Goal: Find specific page/section: Find specific page/section

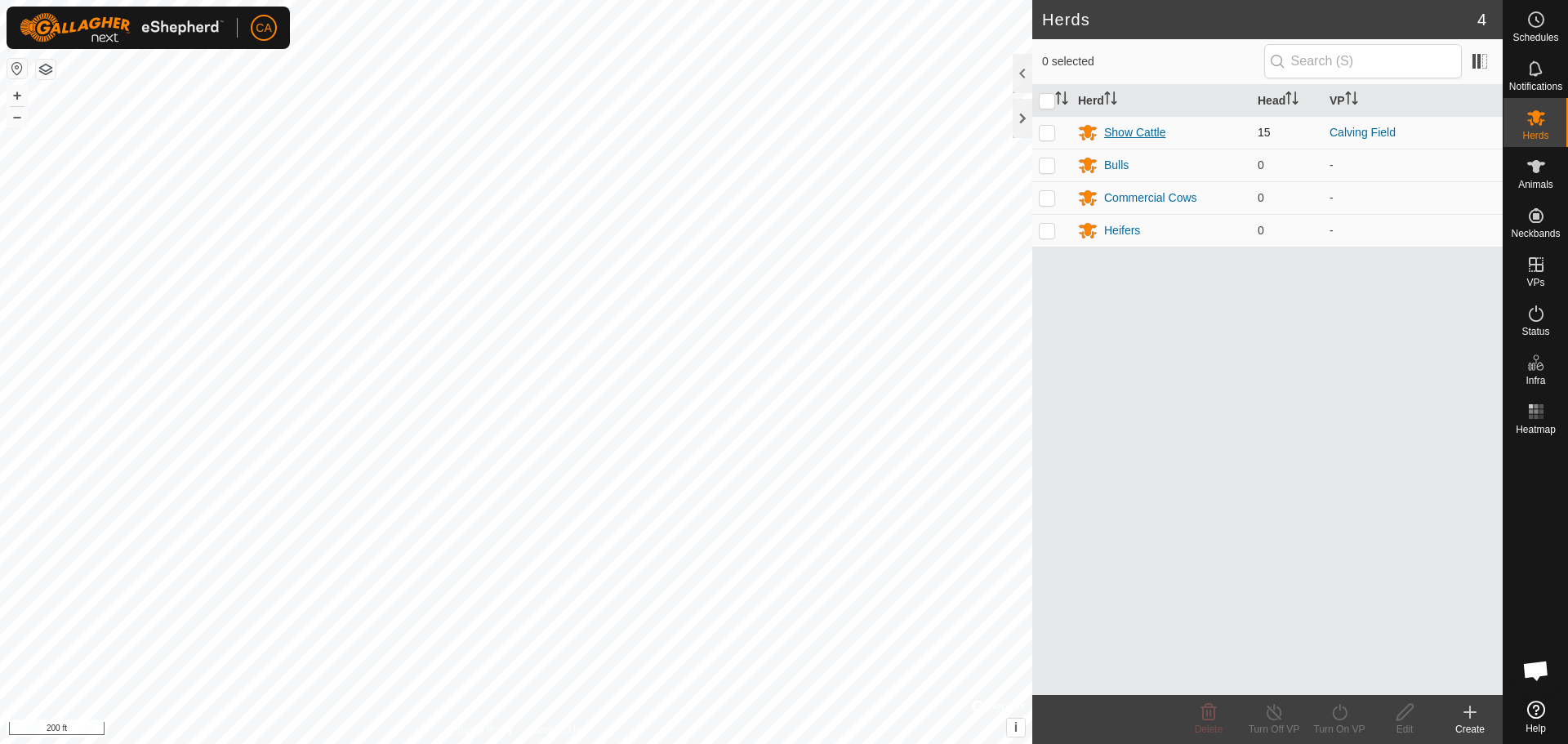
click at [1149, 128] on div "Show Cattle" at bounding box center [1135, 132] width 61 height 17
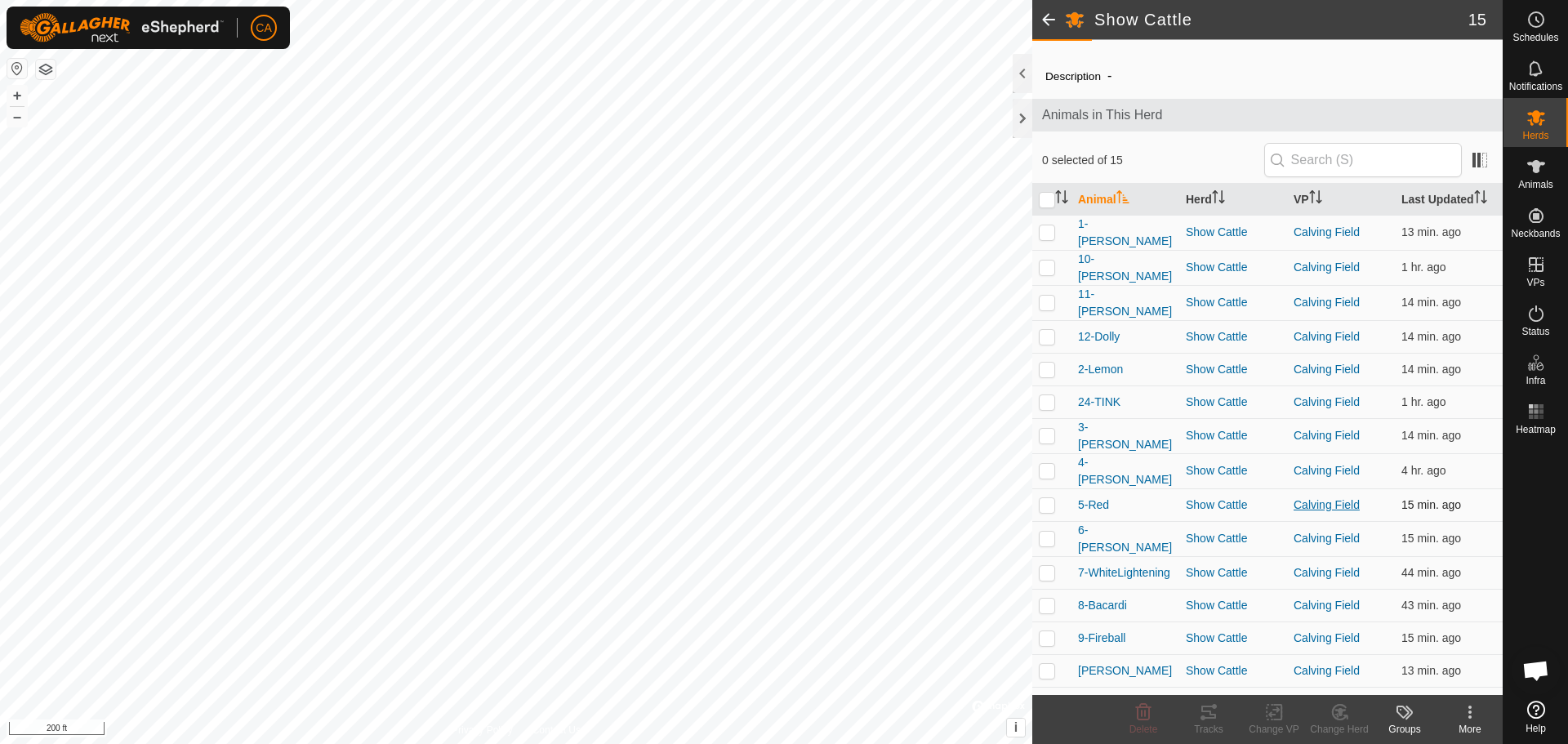
scroll to position [43, 0]
